Goal: Information Seeking & Learning: Learn about a topic

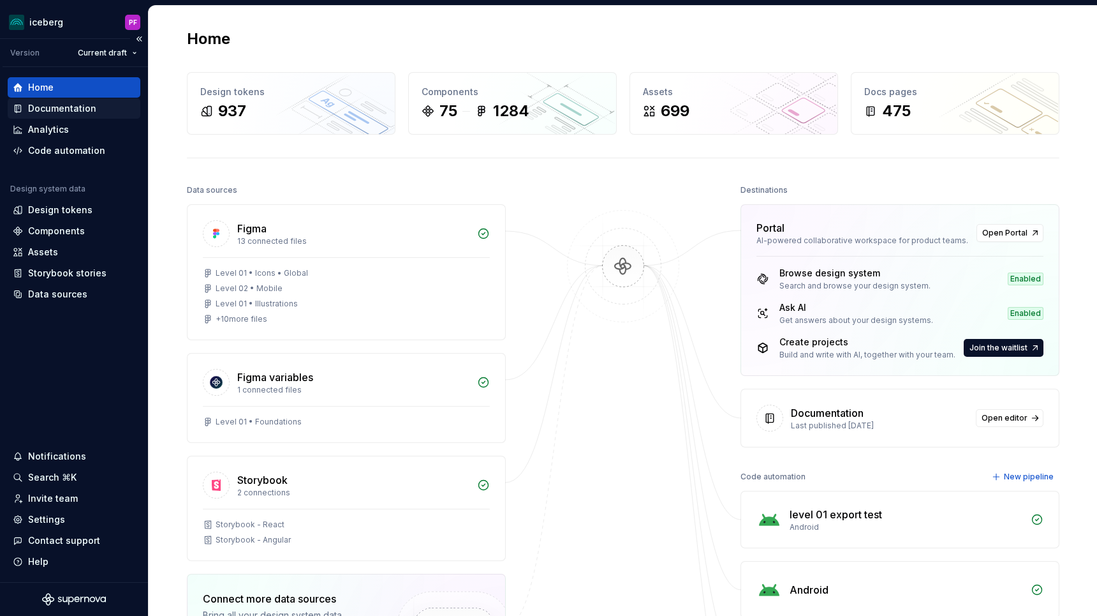
click at [79, 105] on div "Documentation" at bounding box center [62, 108] width 68 height 13
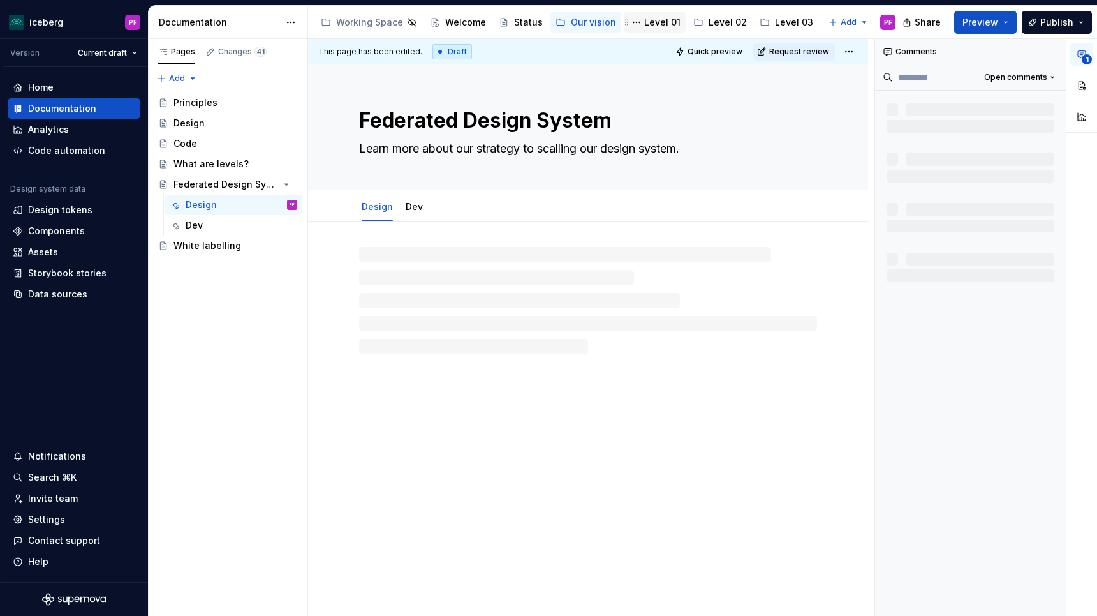
click at [663, 26] on div "Level 01" at bounding box center [662, 22] width 36 height 13
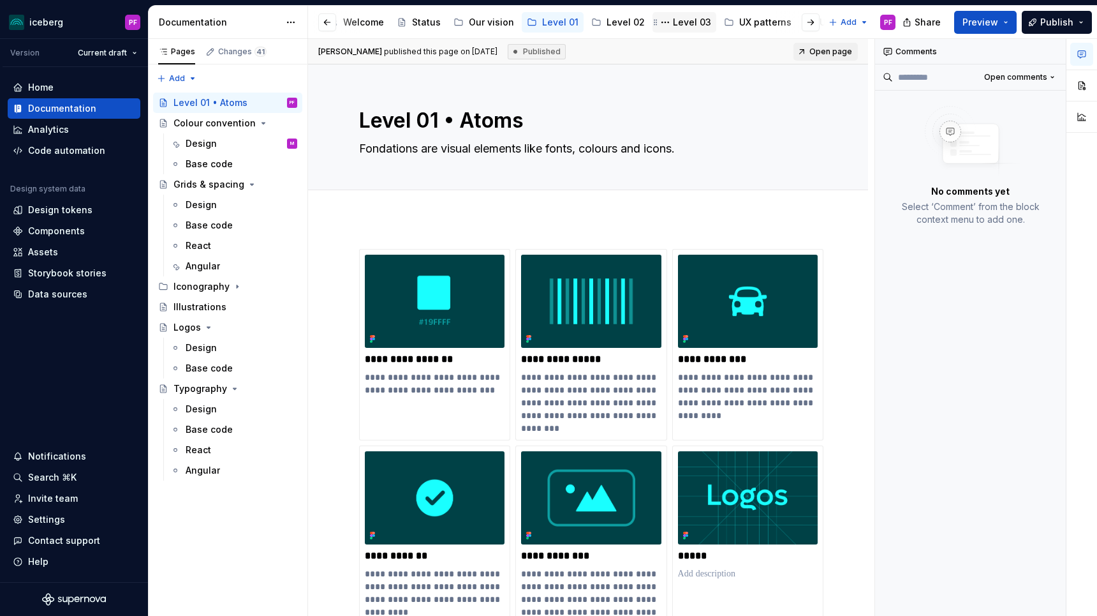
scroll to position [0, 108]
click at [745, 24] on div "UX patterns" at bounding box center [759, 22] width 52 height 13
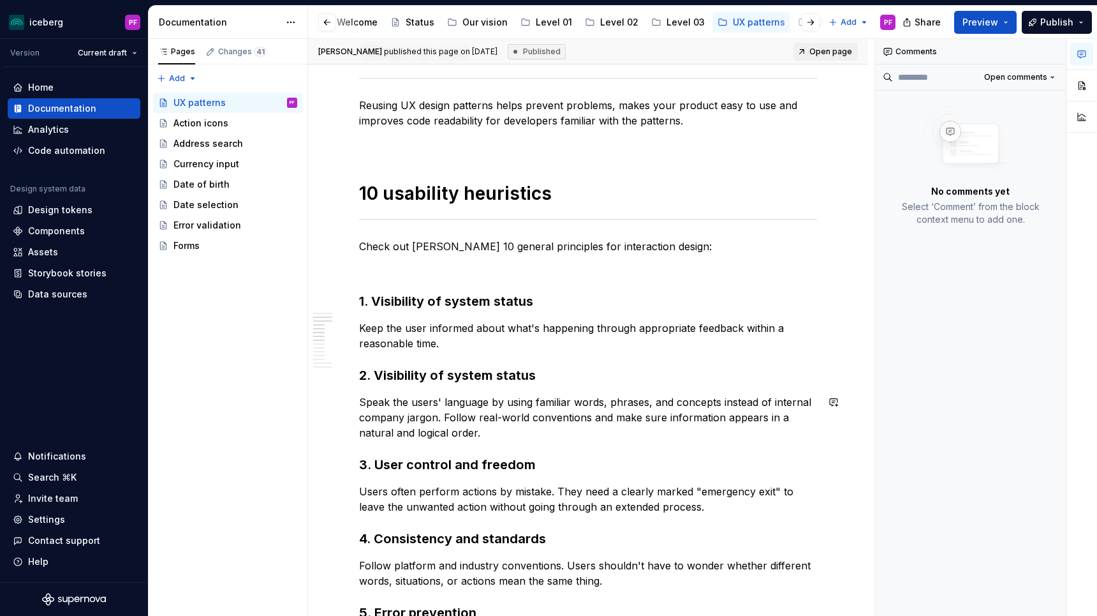
scroll to position [378, 0]
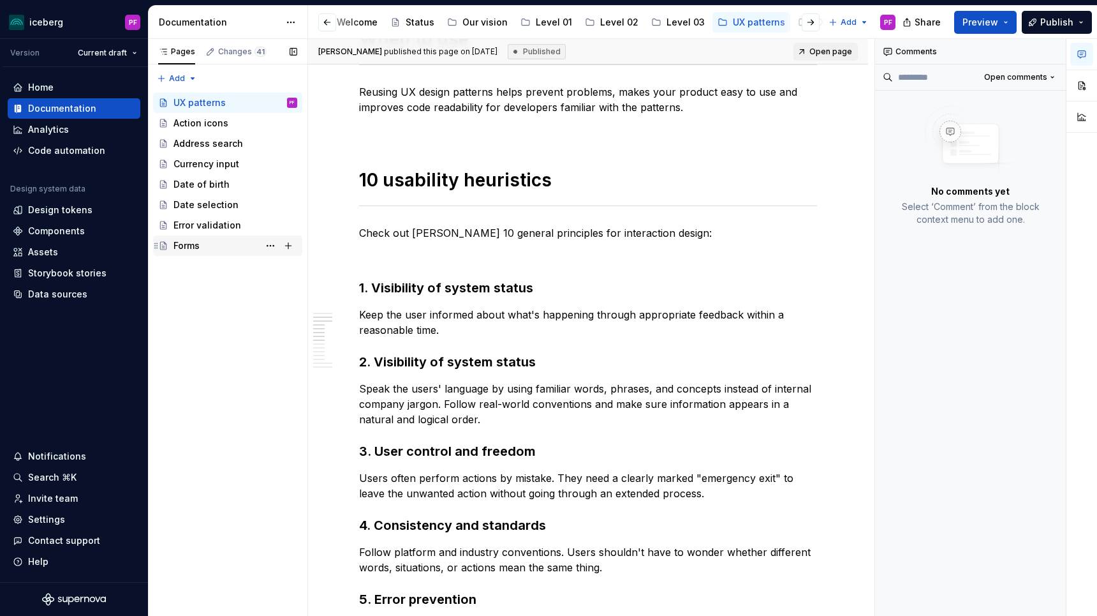
click at [195, 249] on div "Forms" at bounding box center [187, 245] width 26 height 13
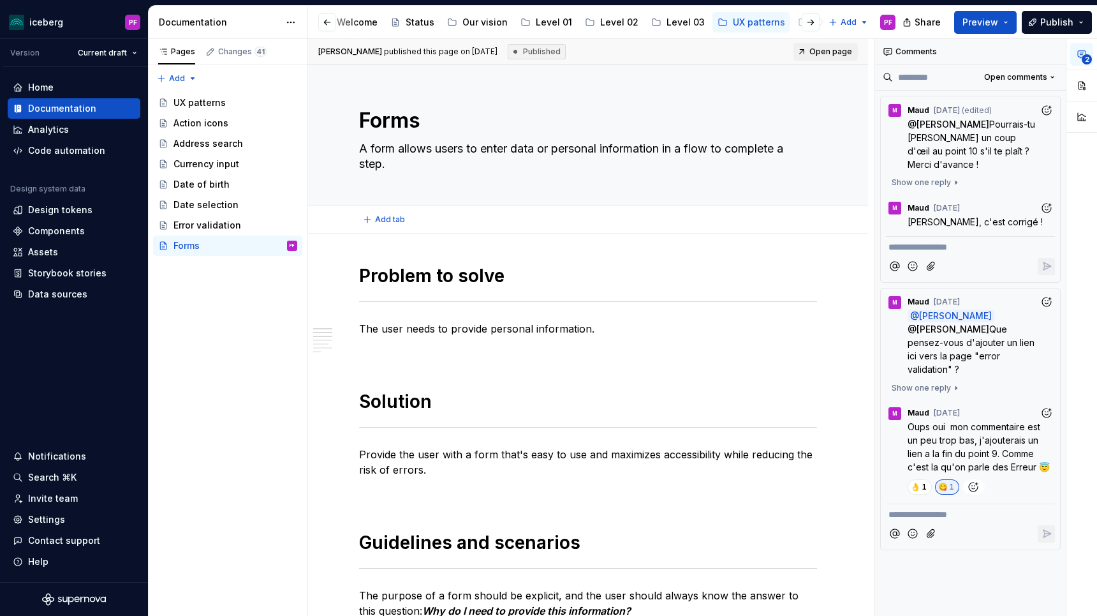
type textarea "*"
